Goal: Information Seeking & Learning: Learn about a topic

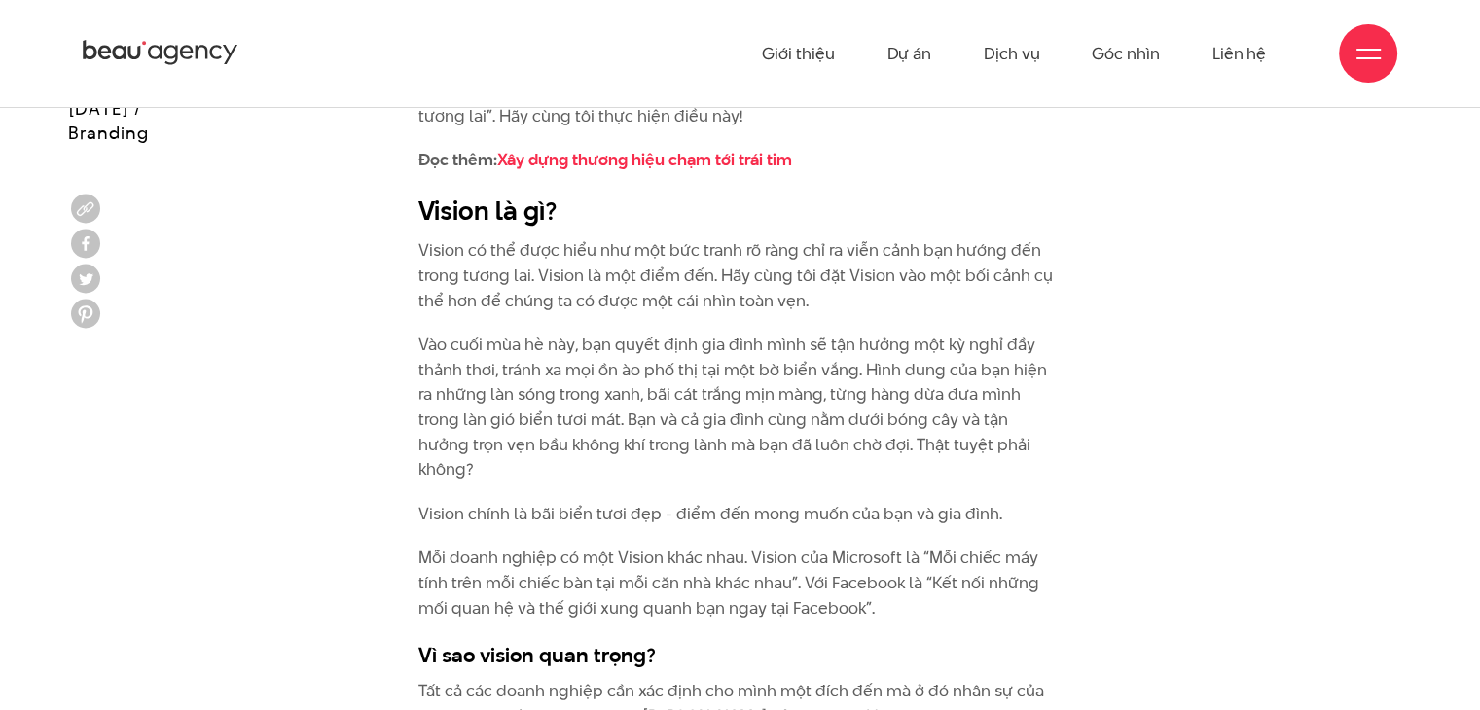
scroll to position [2202, 0]
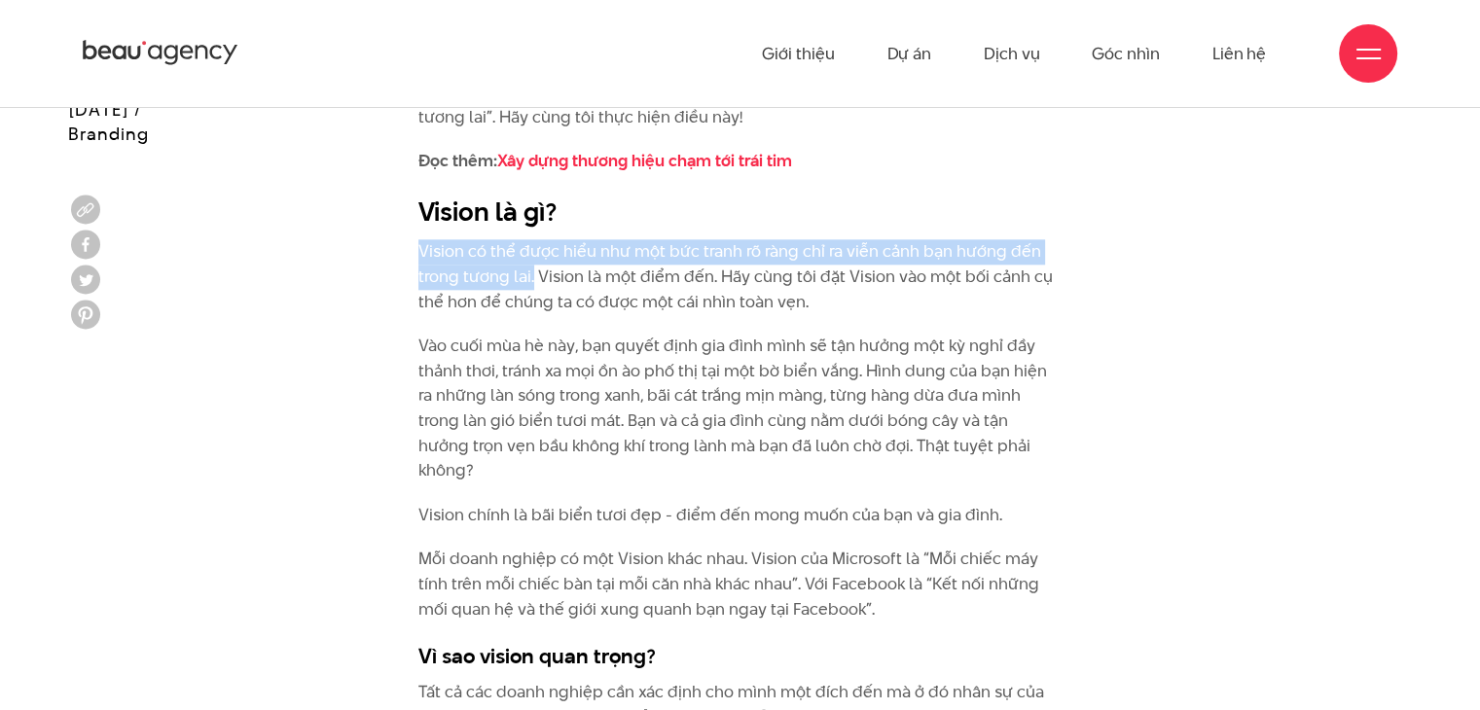
drag, startPoint x: 533, startPoint y: 271, endPoint x: 413, endPoint y: 250, distance: 121.6
copy p "Vision có thể được hiểu như một bức tranh rõ ràng chỉ ra viễn cảnh bạn hướng đế…"
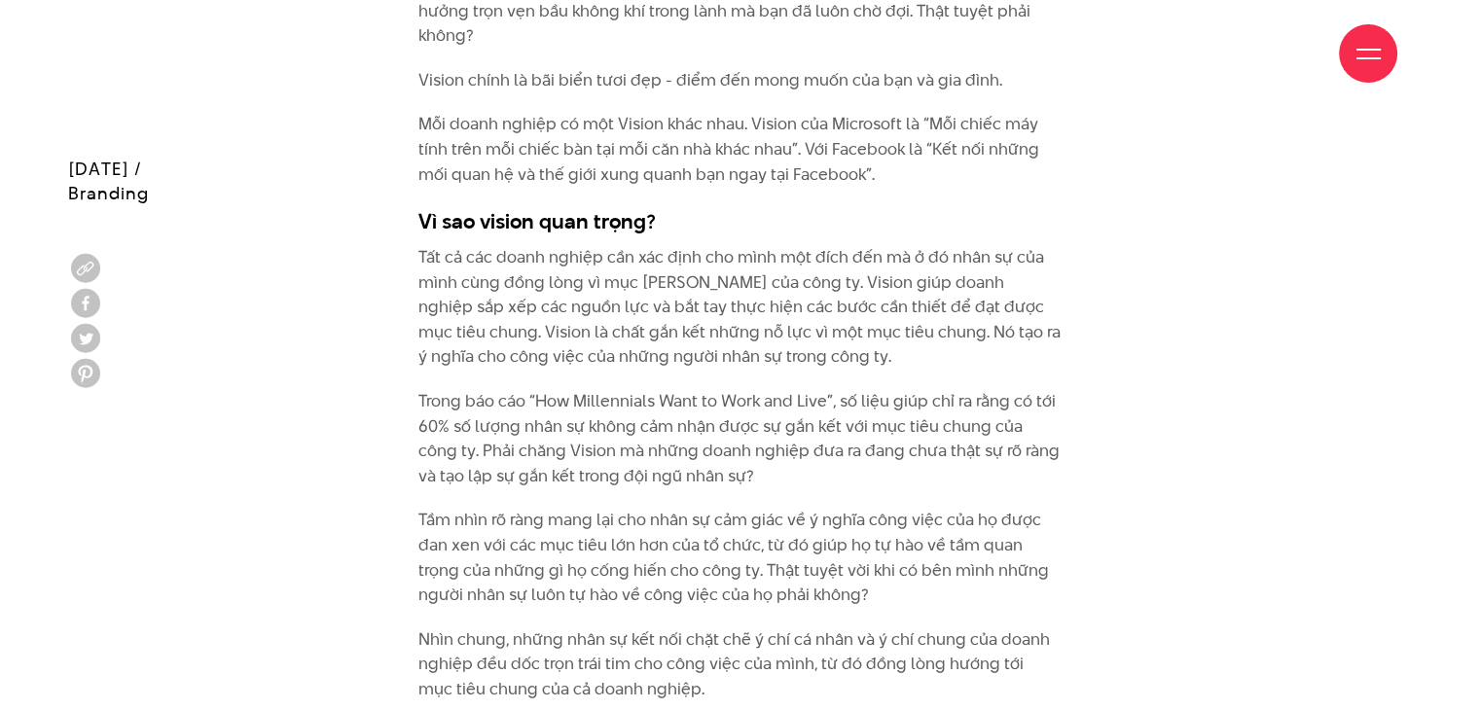
scroll to position [2333, 0]
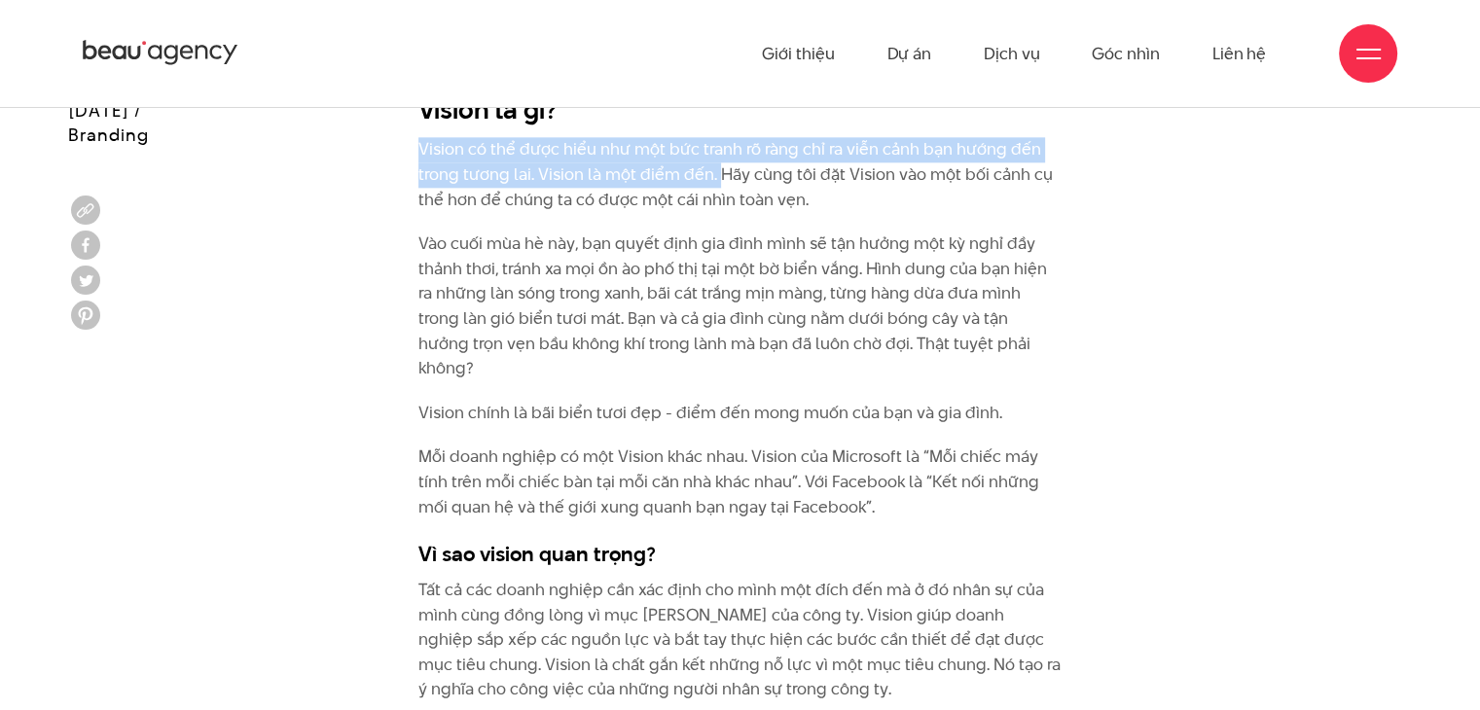
drag, startPoint x: 405, startPoint y: 142, endPoint x: 718, endPoint y: 168, distance: 314.4
copy p "Vision có thể được hiểu như một bức tranh rõ ràng chỉ ra viễn cảnh bạn hướng đế…"
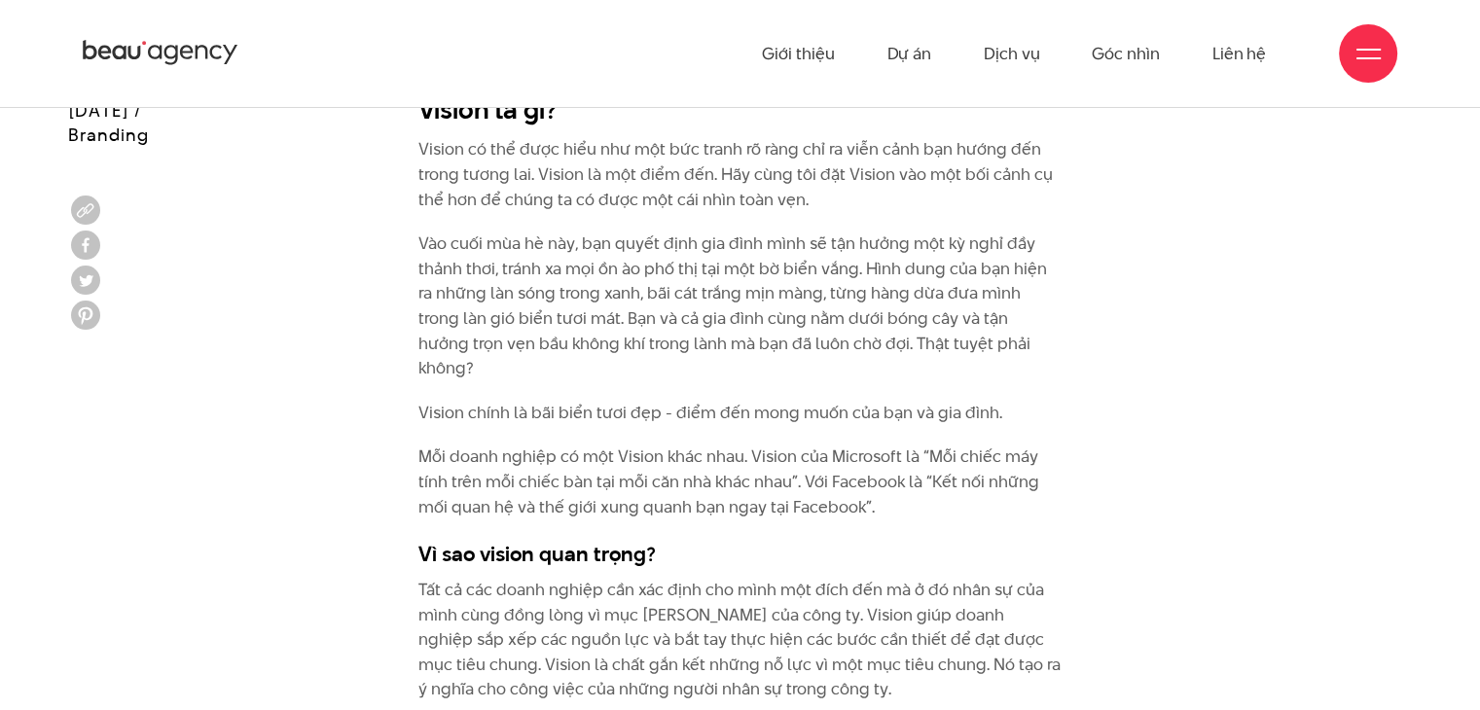
click at [734, 287] on p "Vào cuối mùa hè này, bạn quyết định gia đình mình sẽ tận hưởng một kỳ nghỉ đầy …" at bounding box center [739, 307] width 643 height 150
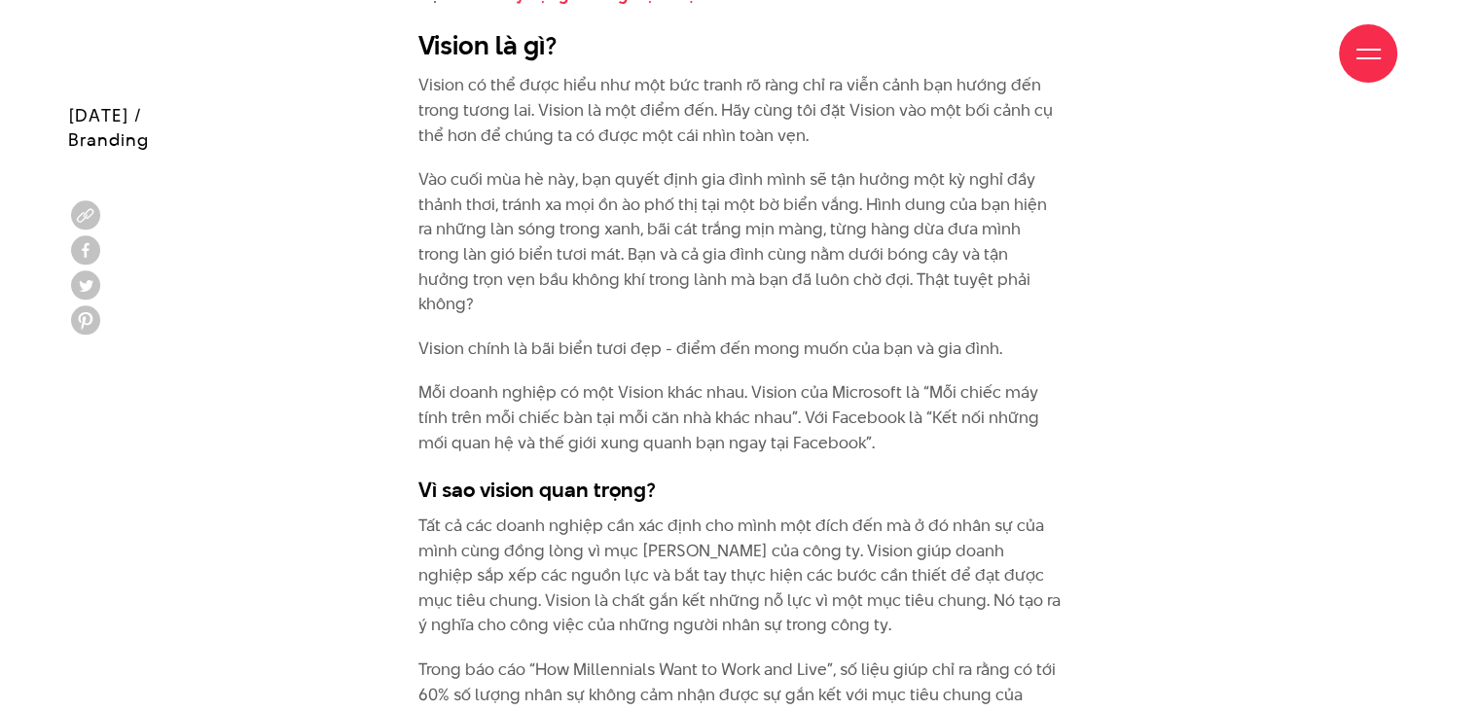
scroll to position [2374, 0]
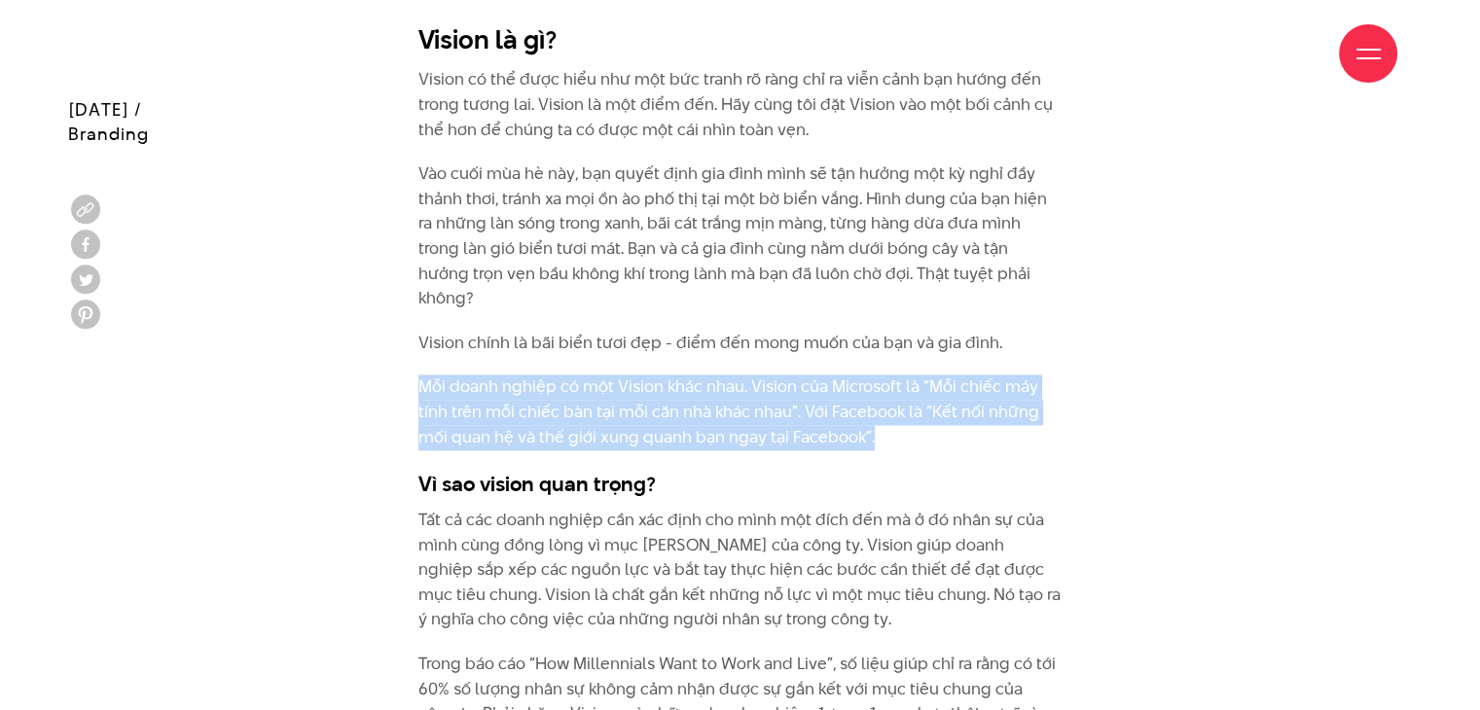
drag, startPoint x: 421, startPoint y: 355, endPoint x: 884, endPoint y: 421, distance: 467.8
click at [884, 421] on p "Mỗi doanh nghiệp có một Vision khác nhau. Vision của Microsoft là “Mỗi chiếc má…" at bounding box center [739, 412] width 643 height 75
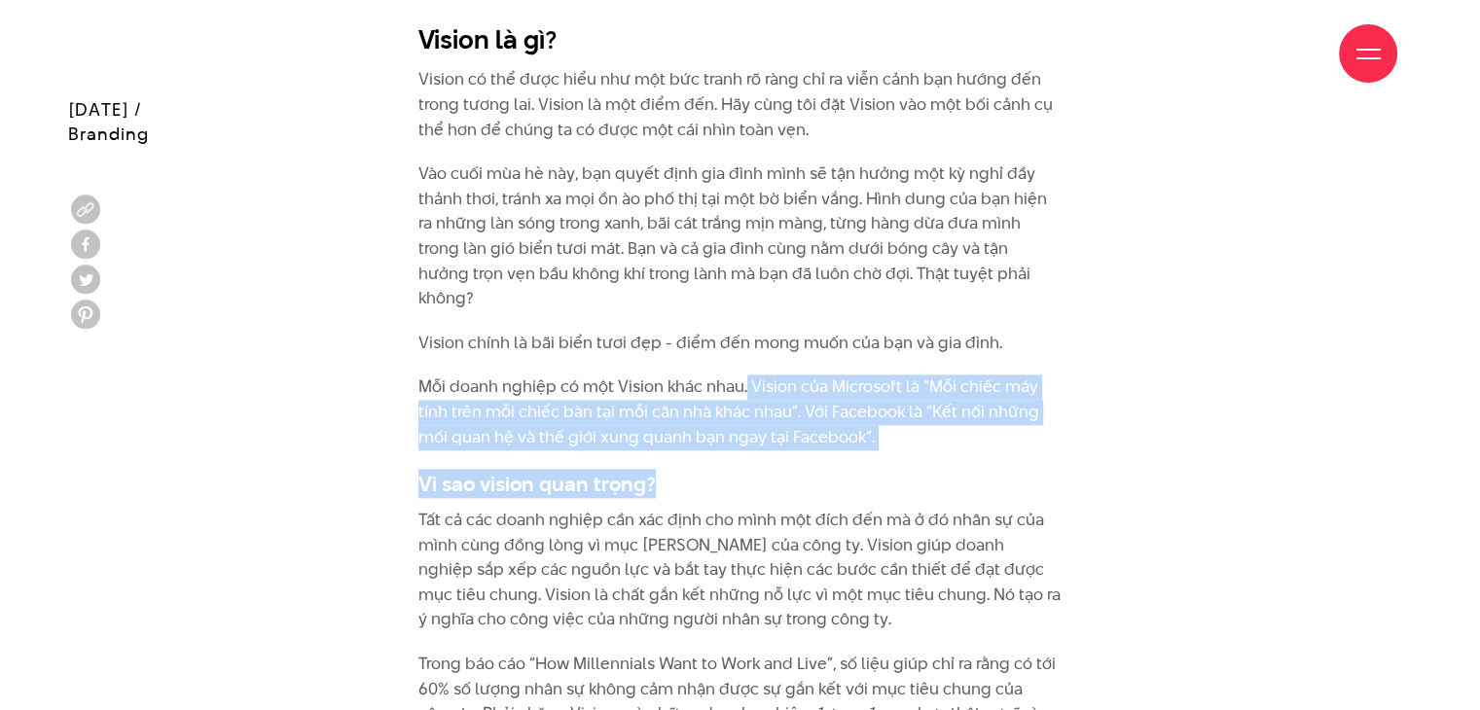
drag, startPoint x: 746, startPoint y: 367, endPoint x: 871, endPoint y: 429, distance: 139.2
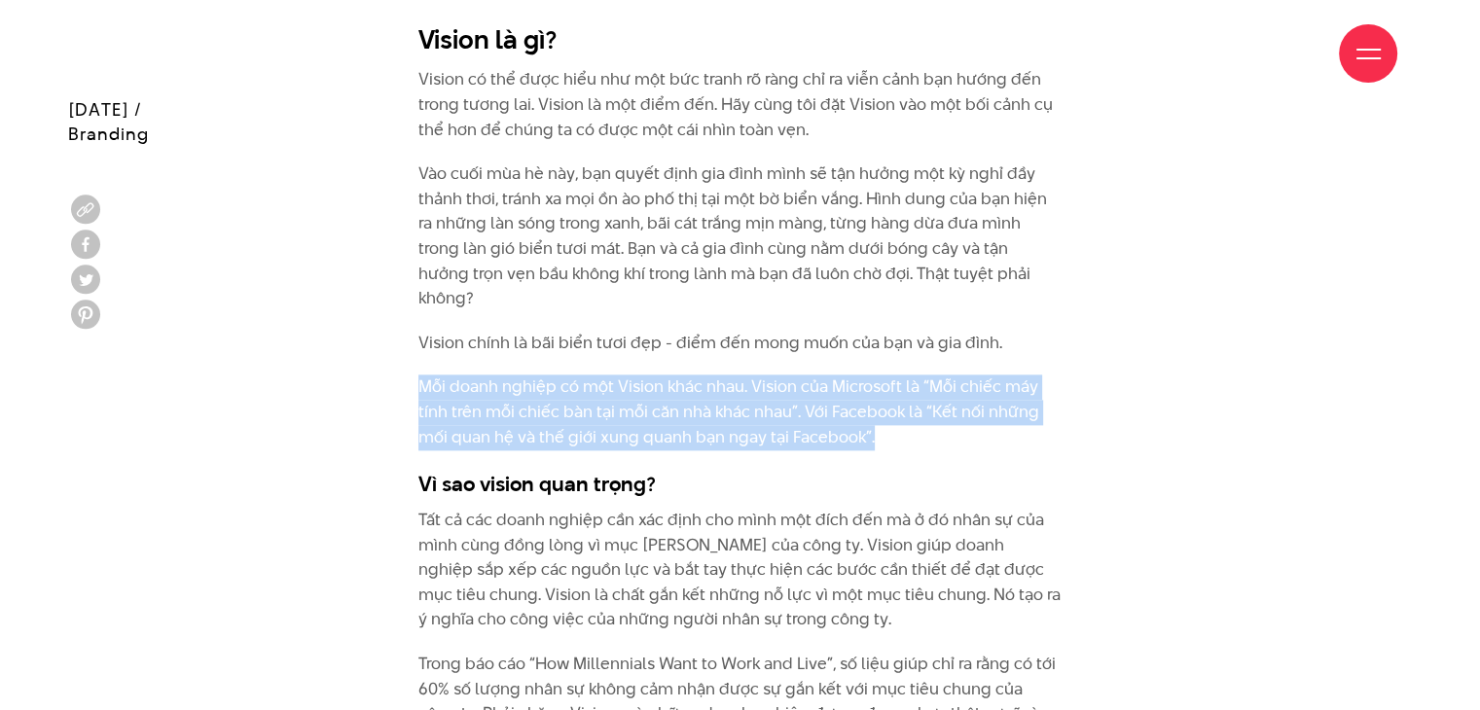
drag, startPoint x: 878, startPoint y: 420, endPoint x: 405, endPoint y: 350, distance: 478.0
copy p "Mỗi doanh nghiệp có một Vision khác nhau. Vision của Microsoft là “Mỗi chiếc má…"
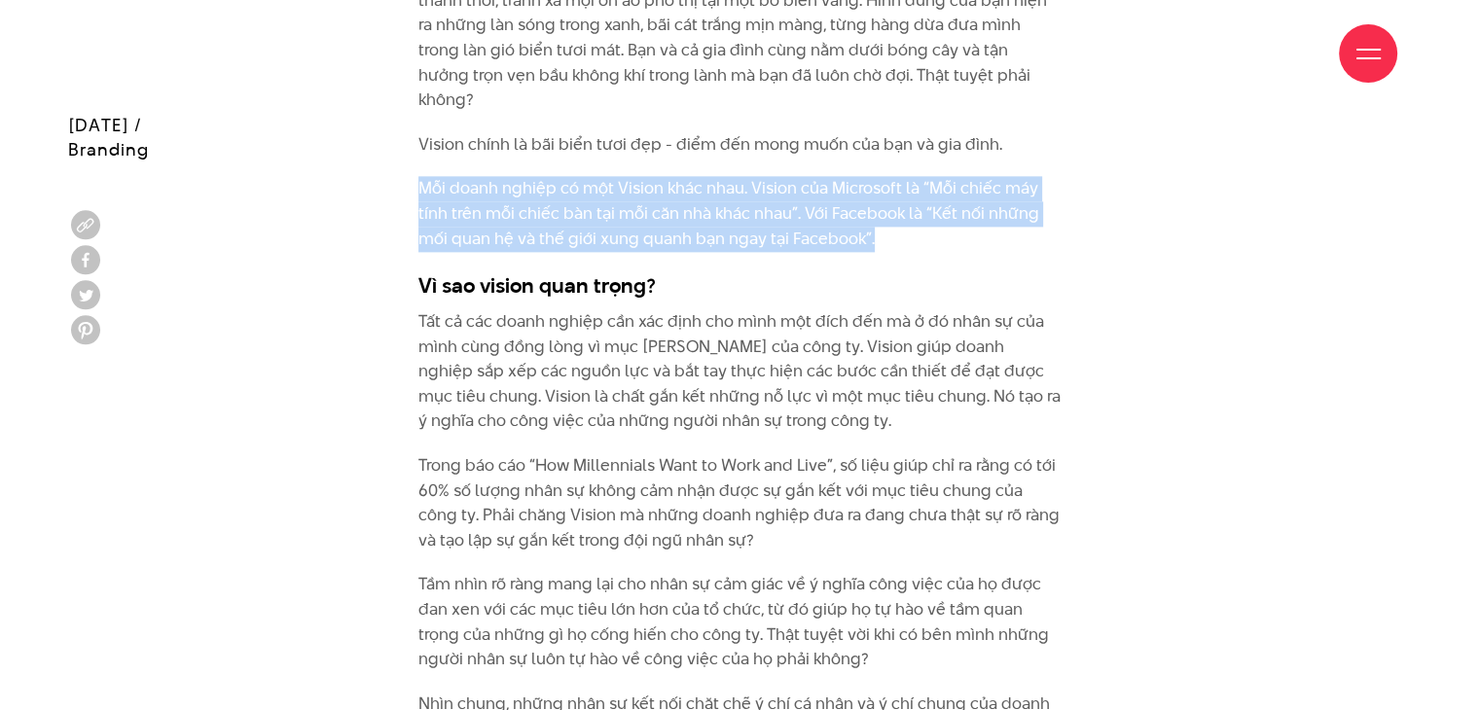
scroll to position [2590, 0]
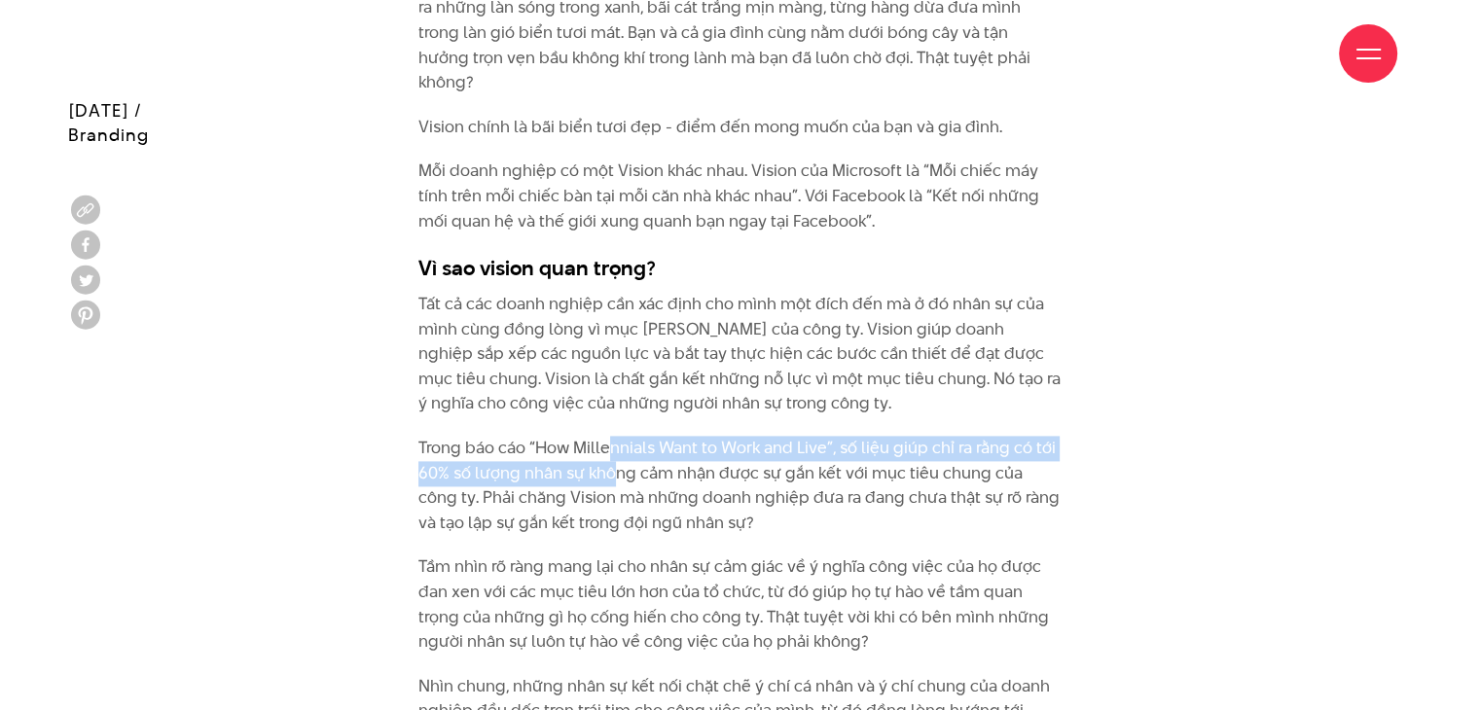
drag, startPoint x: 650, startPoint y: 425, endPoint x: 612, endPoint y: 435, distance: 39.2
click at [612, 436] on p "Trong báo cáo “How Millennials Want to Work and Live”, số liệu giúp chỉ ra rằng…" at bounding box center [739, 485] width 643 height 99
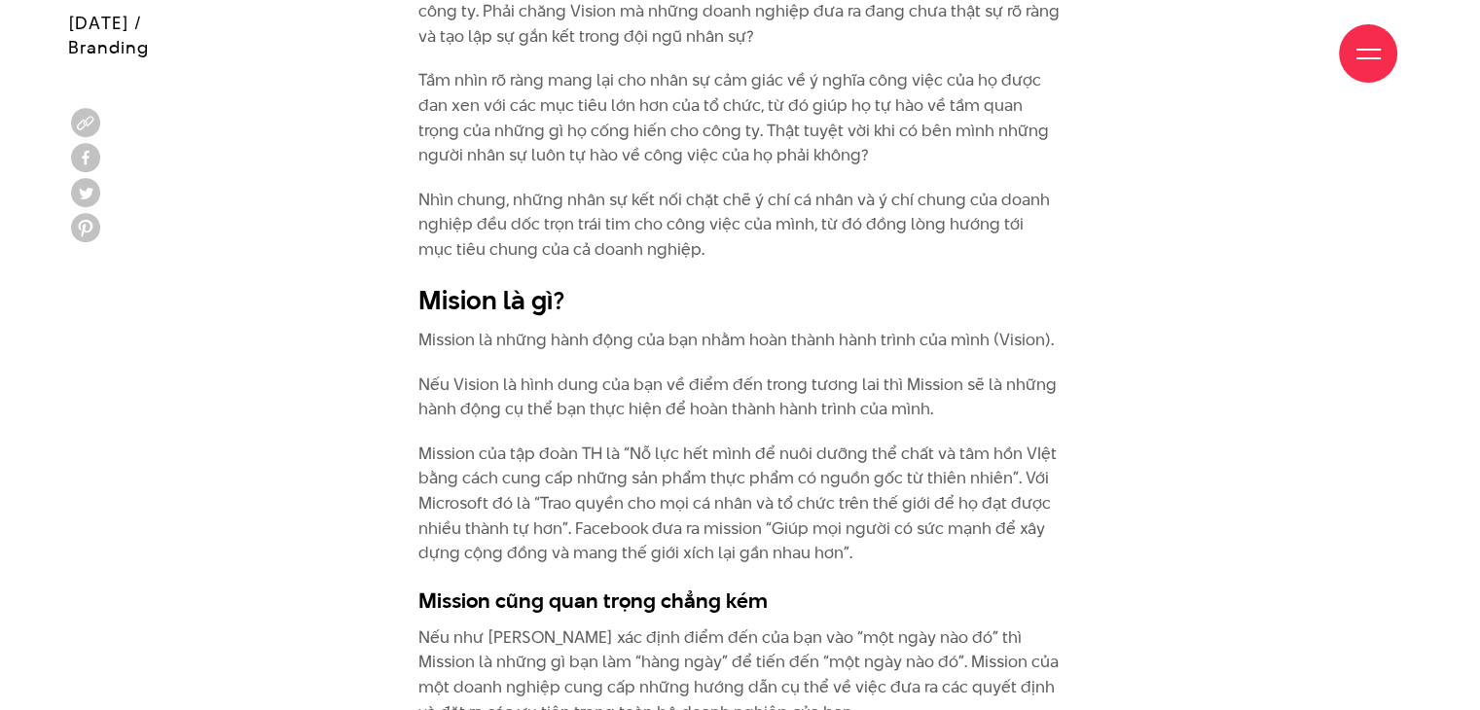
scroll to position [3082, 0]
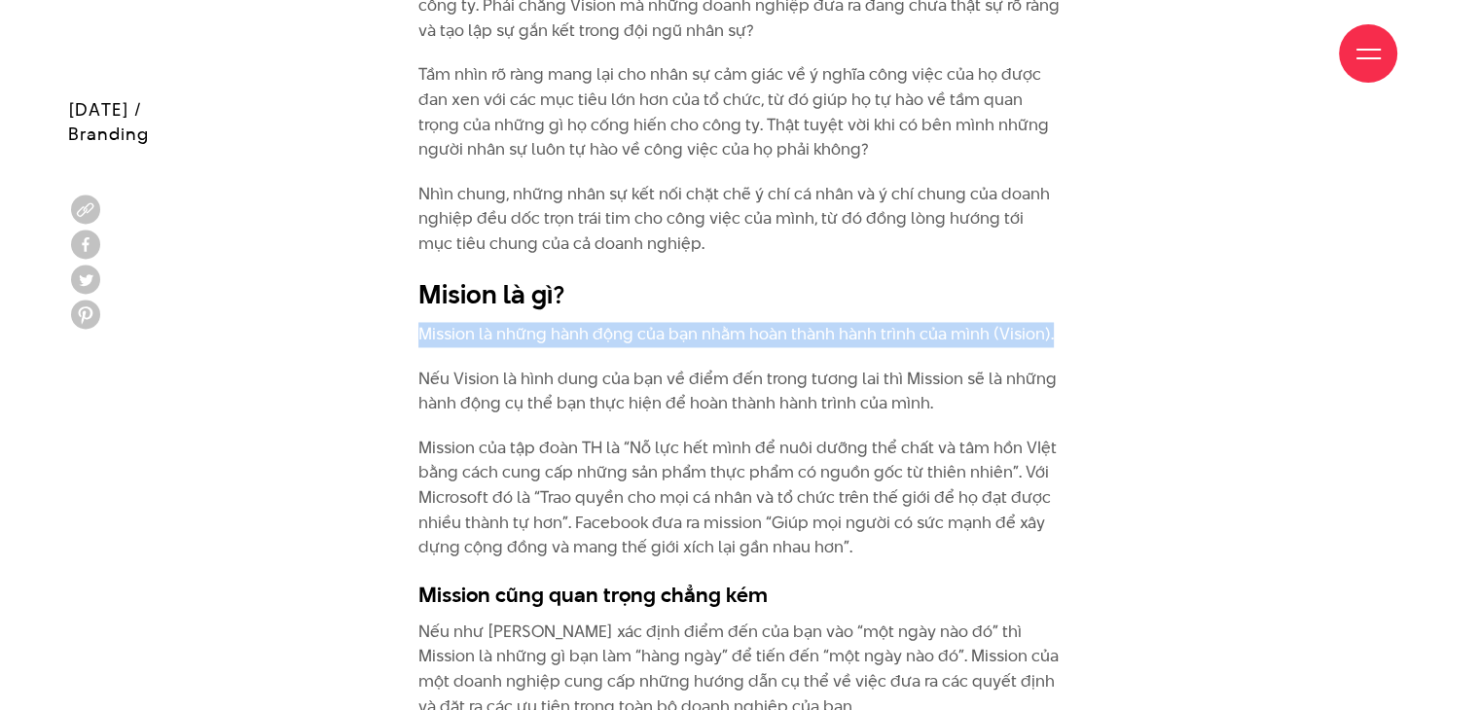
drag, startPoint x: 420, startPoint y: 308, endPoint x: 1073, endPoint y: 304, distance: 652.8
click at [1073, 304] on div "[PERSON_NAME] một thống kê về nhân sự, thật bất ngờ khi có đến 70% số người trả…" at bounding box center [740, 240] width 672 height 3333
copy p "Mission là những hành động của bạn nhằm hoàn thành hành trình của mình (Vision)."
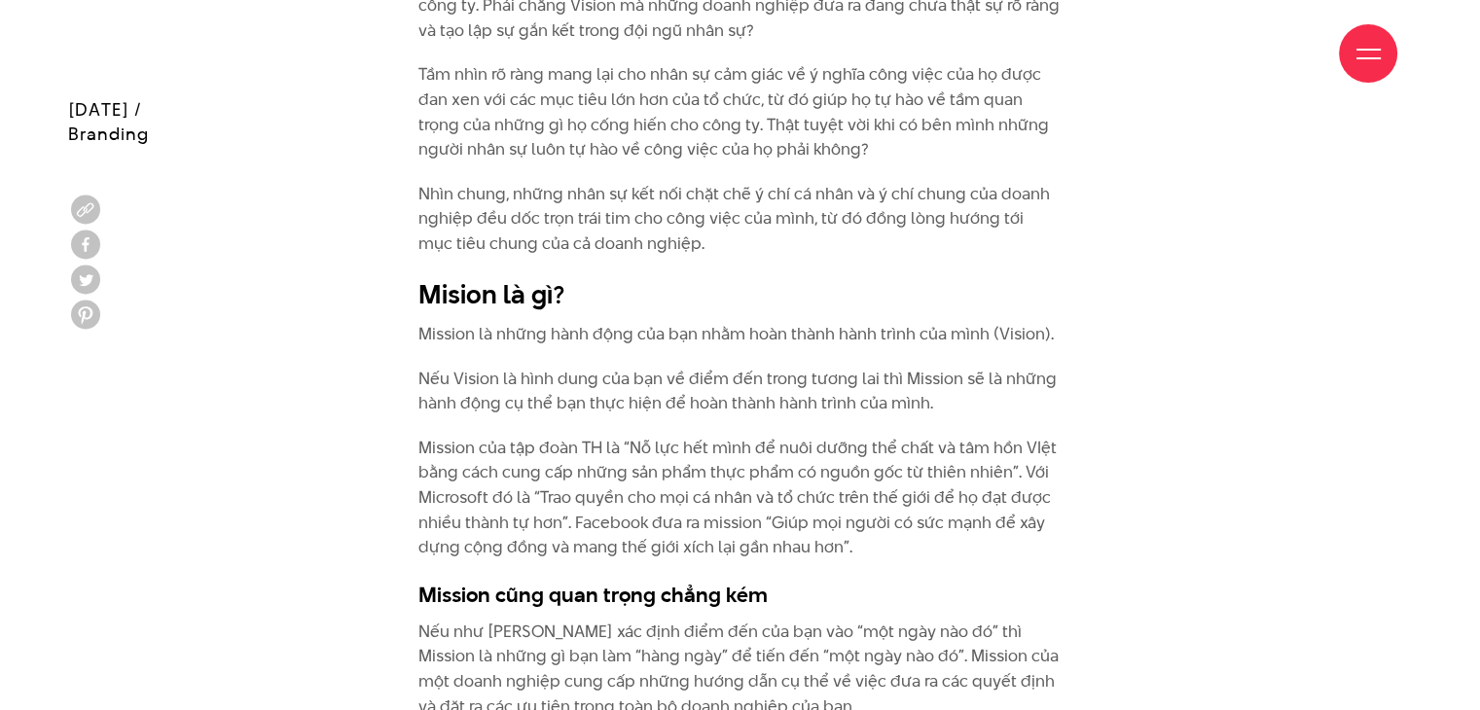
click at [704, 367] on p "Nếu Vision là hình dung của bạn về điểm đến trong tương lai thì Mission sẽ là n…" at bounding box center [739, 392] width 643 height 50
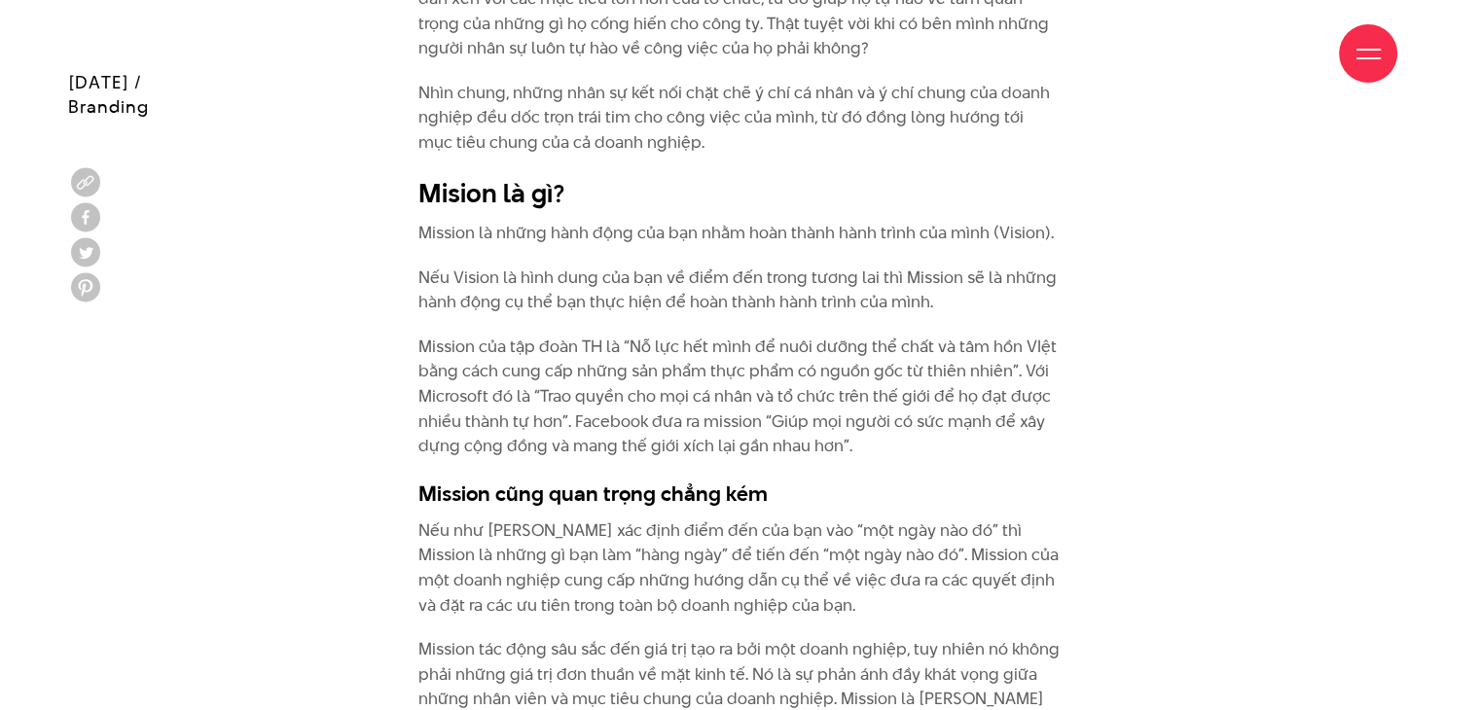
scroll to position [3187, 0]
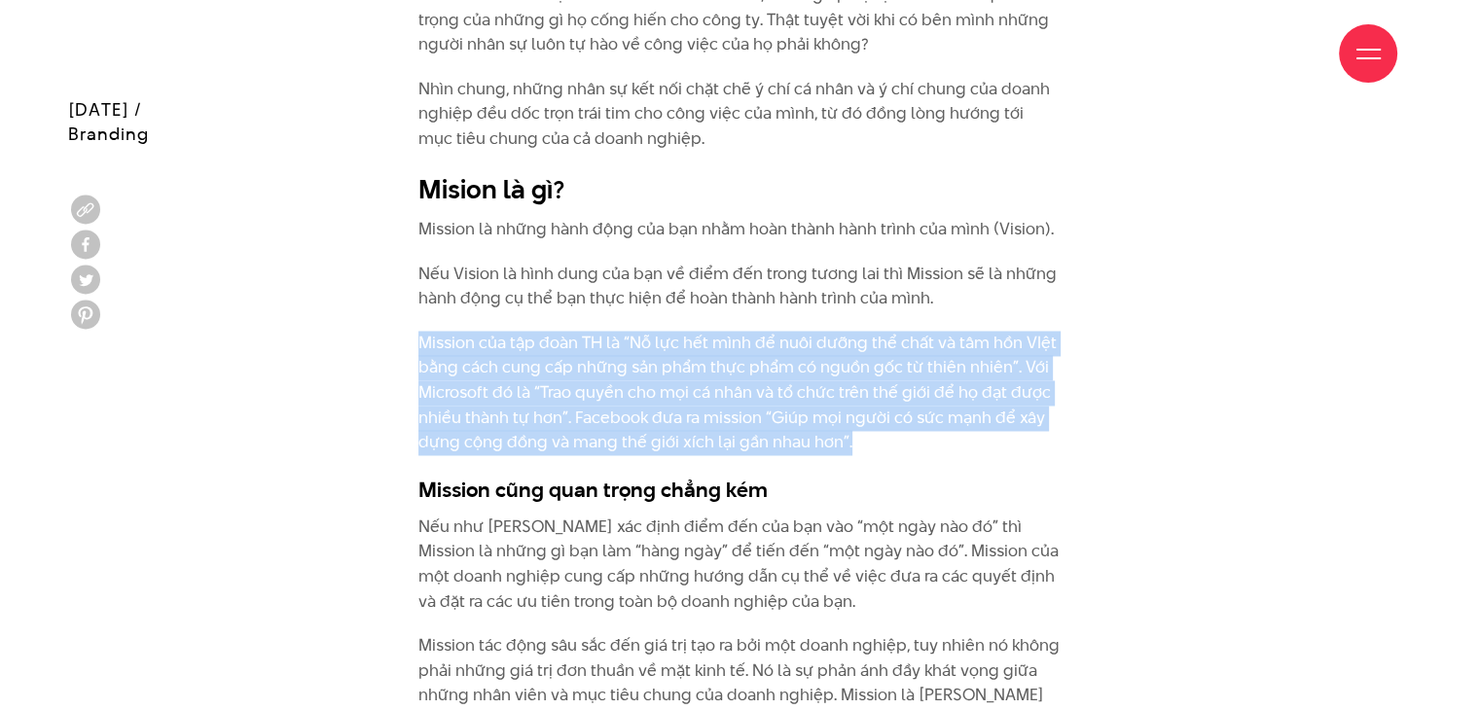
drag, startPoint x: 417, startPoint y: 324, endPoint x: 860, endPoint y: 424, distance: 453.8
click at [860, 424] on p "Mission của tập đoàn TH là “Nỗ lực hết mình để nuôi dưỡng thể chất và tâm hồn V…" at bounding box center [739, 393] width 643 height 125
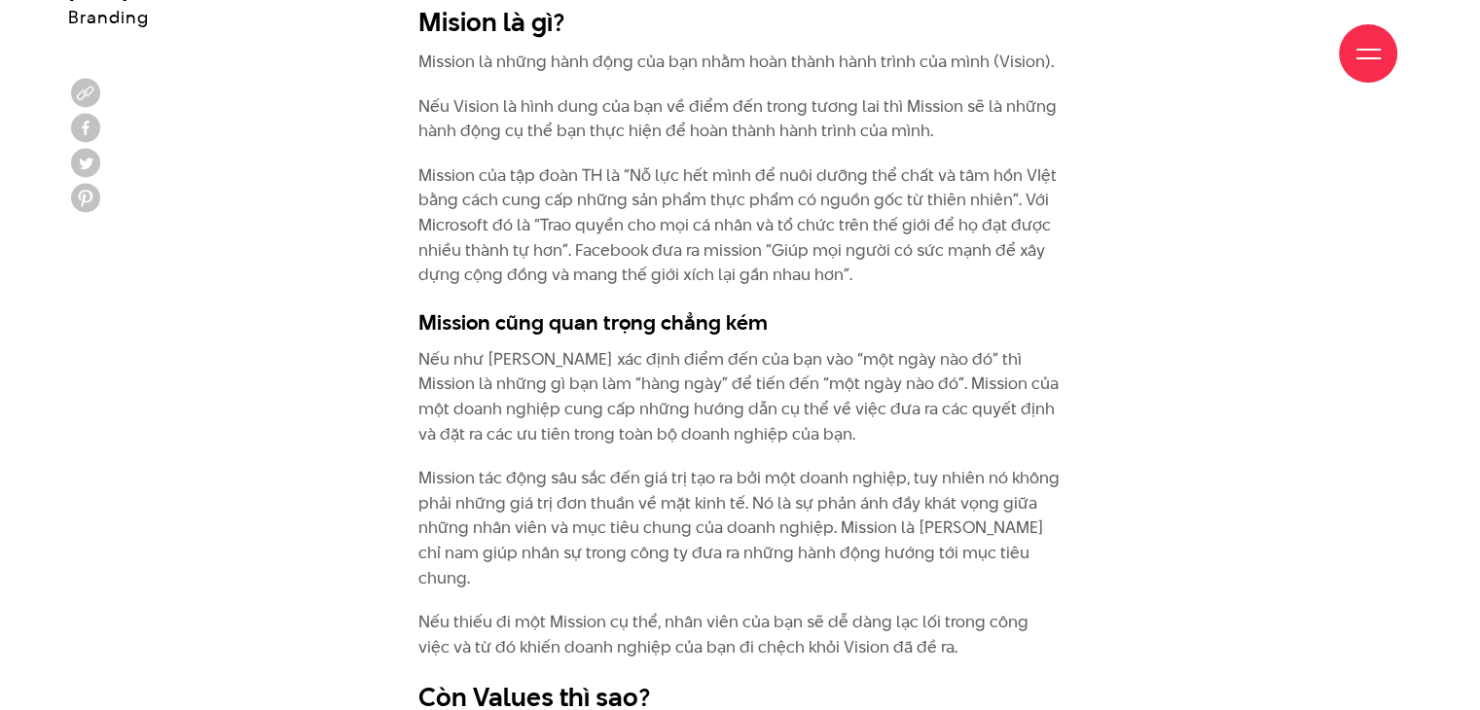
scroll to position [3357, 0]
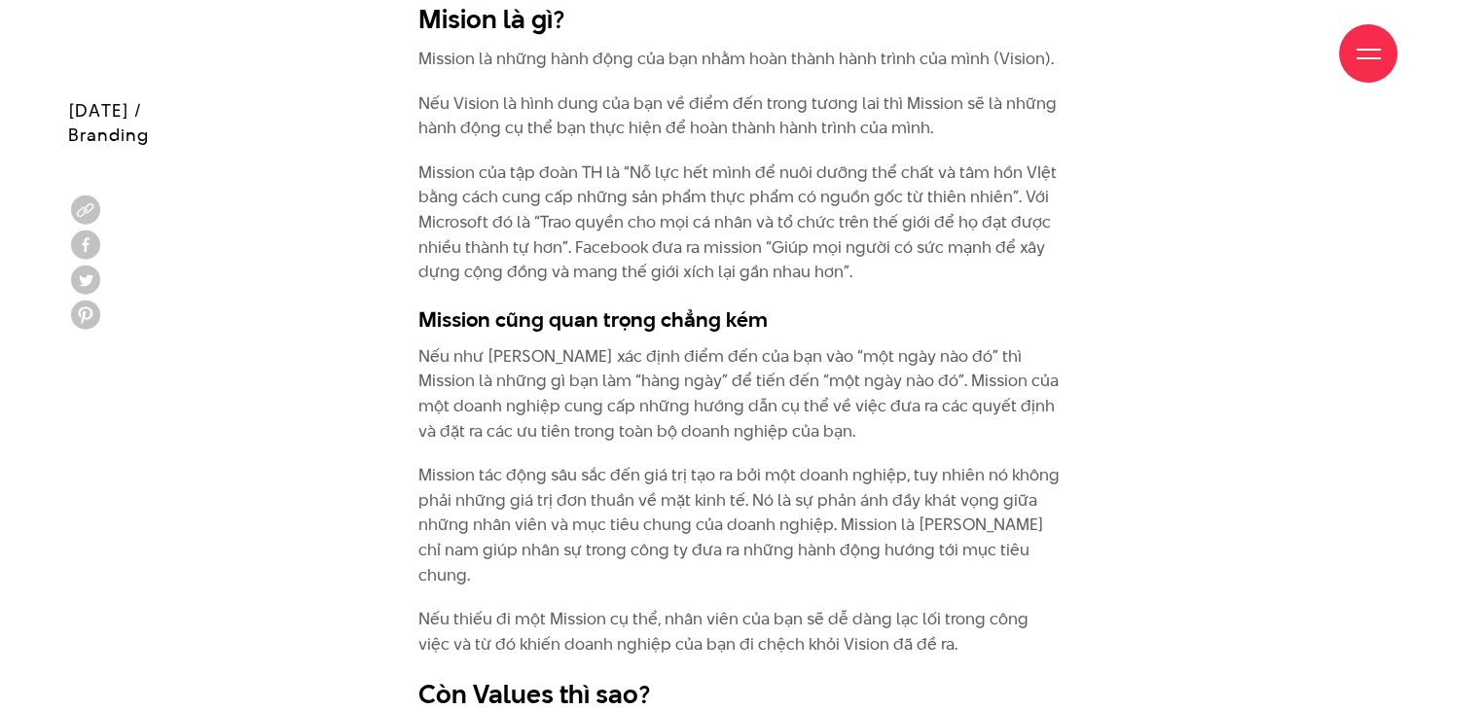
click at [615, 410] on p "Nếu như [PERSON_NAME] xác định điểm đến của bạn vào “một ngày nào đó” thì Missi…" at bounding box center [739, 392] width 643 height 99
drag, startPoint x: 416, startPoint y: 319, endPoint x: 673, endPoint y: 334, distance: 257.2
click at [673, 343] on p "Nếu như [PERSON_NAME] xác định điểm đến của bạn vào “một ngày nào đó” thì Missi…" at bounding box center [739, 392] width 643 height 99
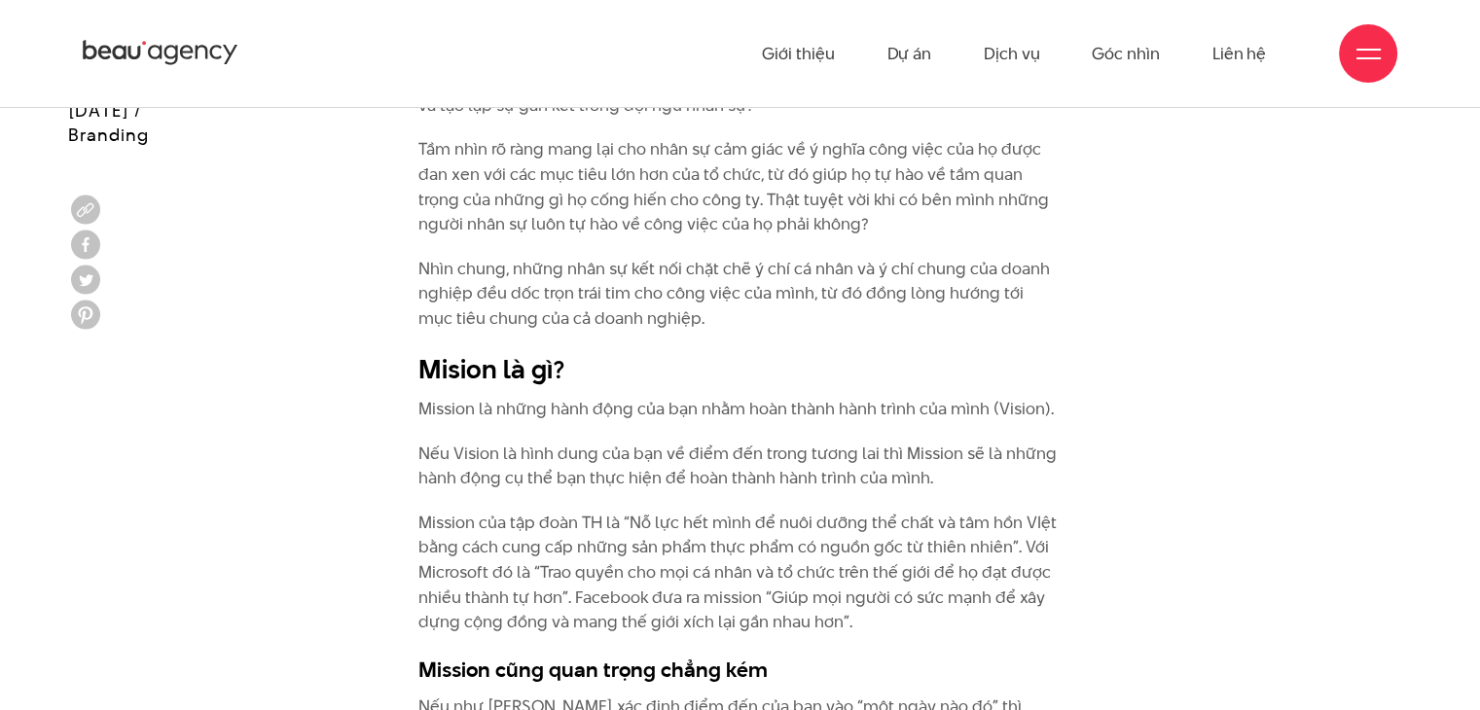
scroll to position [2975, 0]
